Goal: Navigation & Orientation: Find specific page/section

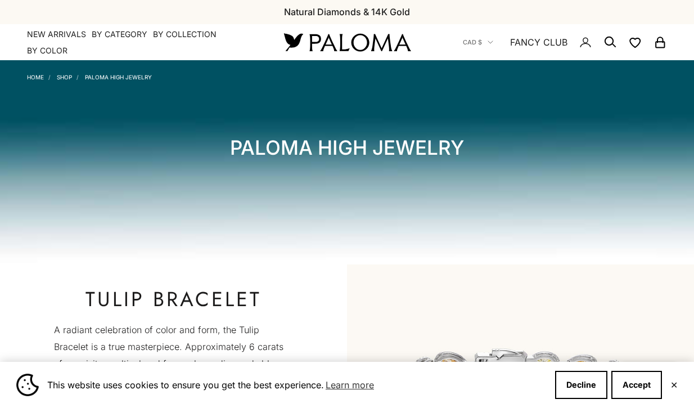
scroll to position [25, 0]
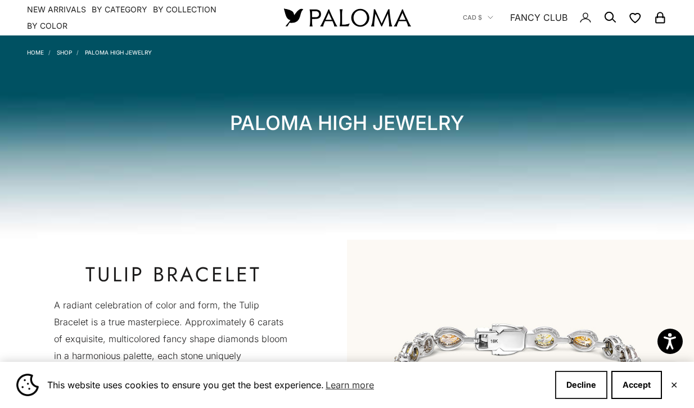
click at [581, 384] on button "Decline" at bounding box center [581, 385] width 52 height 28
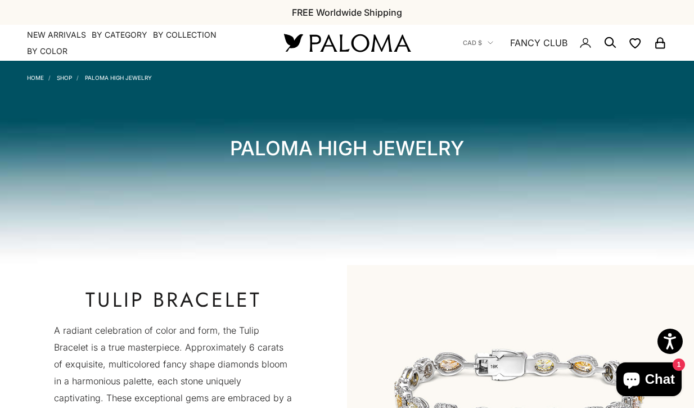
scroll to position [0, 0]
click at [490, 40] on icon "Secondary navigation" at bounding box center [491, 43] width 6 height 6
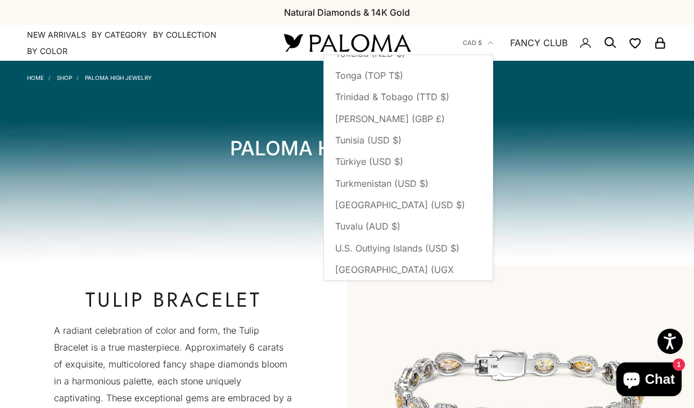
scroll to position [4791, 0]
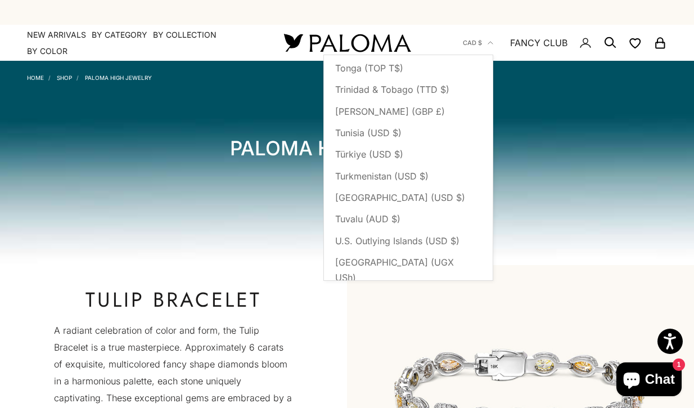
click at [414, 335] on span "[GEOGRAPHIC_DATA] (GBP £)" at bounding box center [399, 342] width 129 height 15
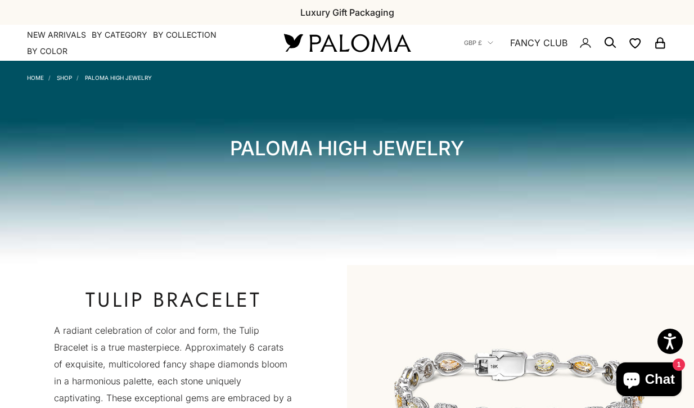
click at [65, 76] on link "Shop" at bounding box center [64, 77] width 15 height 7
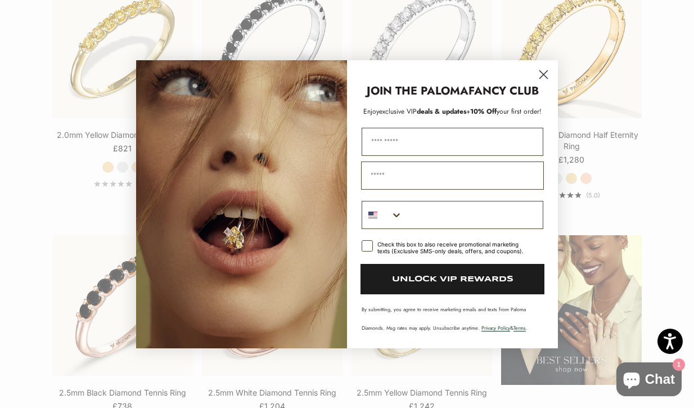
scroll to position [1036, 0]
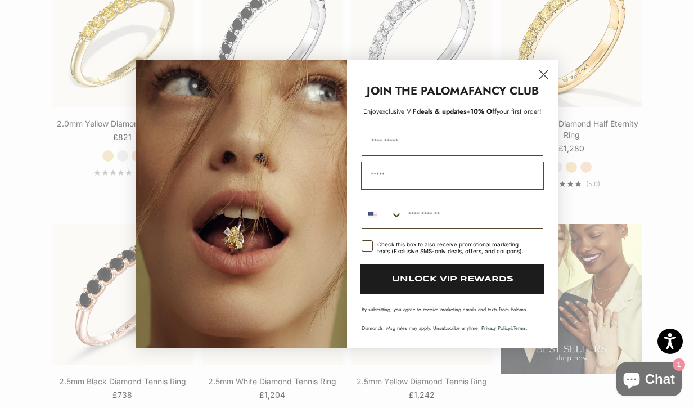
click at [544, 71] on circle "Close dialog" at bounding box center [543, 74] width 19 height 19
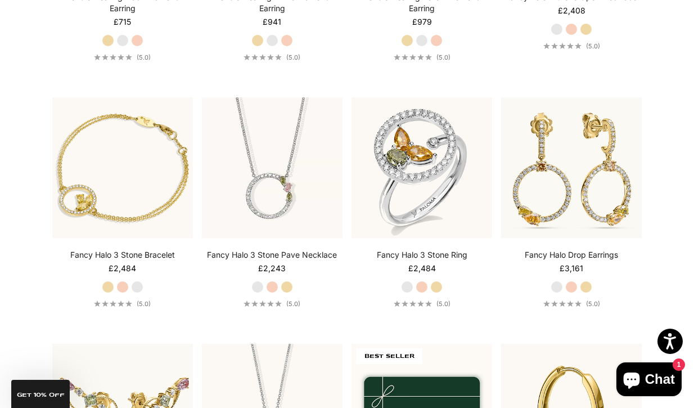
scroll to position [3931, 0]
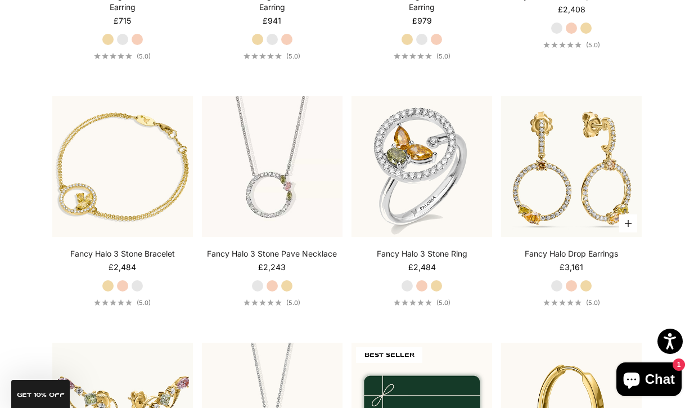
click at [588, 292] on label "Yellow Gold" at bounding box center [586, 285] width 12 height 12
click at [571, 292] on label "Rose Gold" at bounding box center [571, 285] width 12 height 12
click at [558, 292] on label "White Gold" at bounding box center [557, 285] width 12 height 12
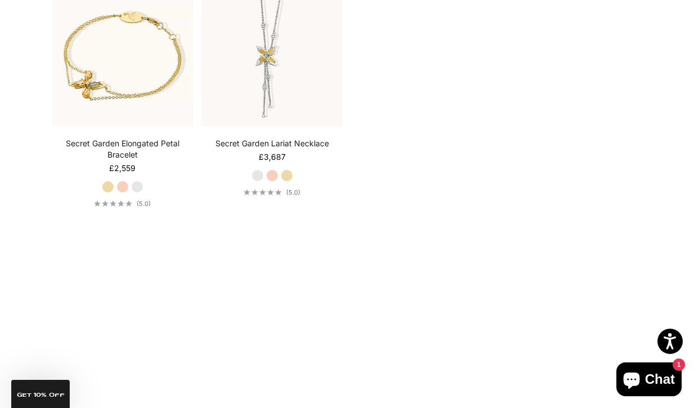
scroll to position [6586, 0]
